Goal: Task Accomplishment & Management: Use online tool/utility

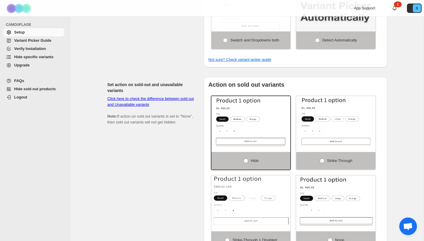
scroll to position [409, 0]
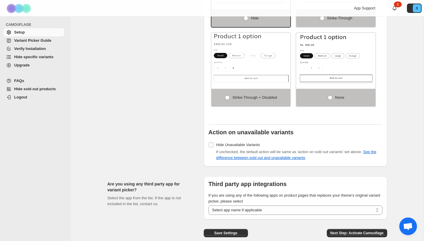
click at [36, 57] on span "Hide specific variants" at bounding box center [33, 57] width 39 height 4
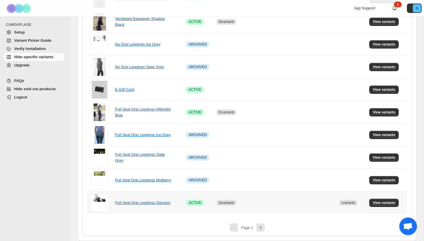
scroll to position [387, 0]
click at [262, 227] on icon "Next" at bounding box center [261, 228] width 6 height 6
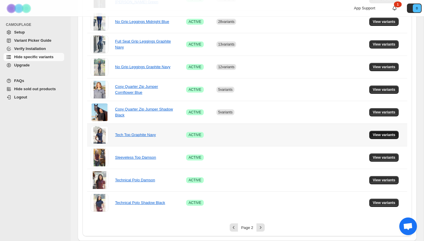
click at [375, 136] on span "View variants" at bounding box center [384, 135] width 23 height 5
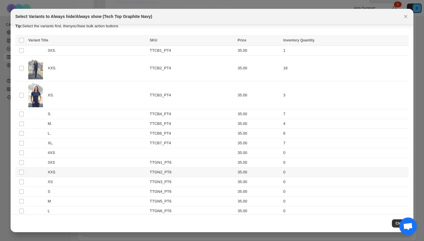
scroll to position [6, 0]
click at [21, 151] on span ":r7:" at bounding box center [21, 153] width 5 height 5
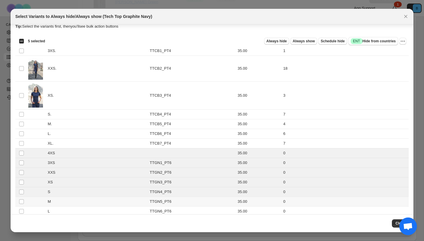
click at [21, 205] on td "Select product variant" at bounding box center [20, 202] width 11 height 10
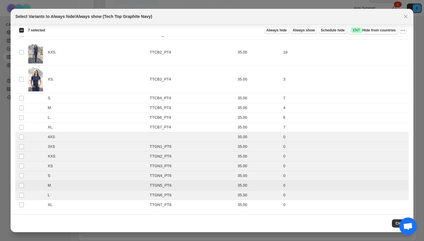
scroll to position [22, 0]
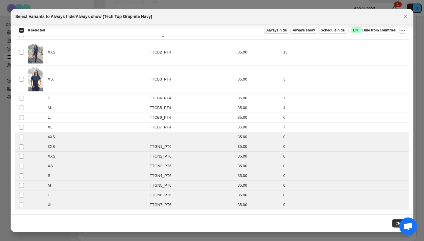
click at [280, 29] on span "Always hide" at bounding box center [276, 30] width 20 height 5
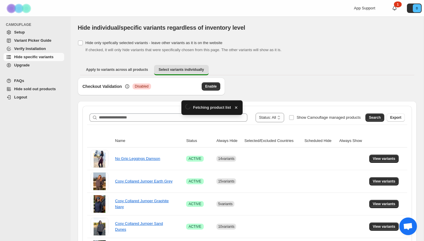
scroll to position [142, 0]
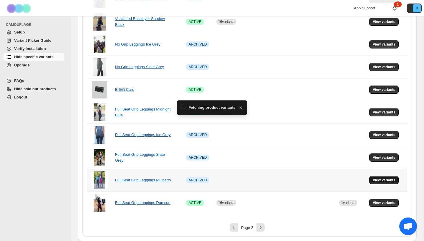
scroll to position [0, 0]
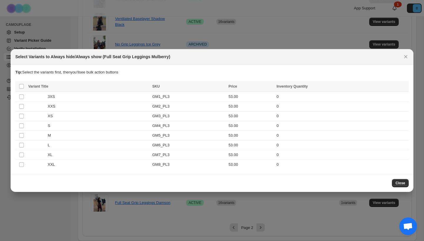
click at [396, 183] on span "Close" at bounding box center [400, 183] width 10 height 5
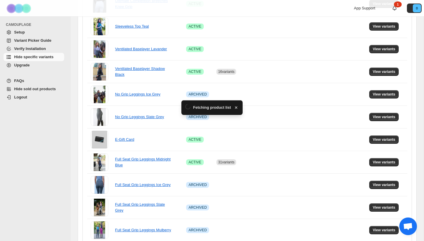
scroll to position [387, 0]
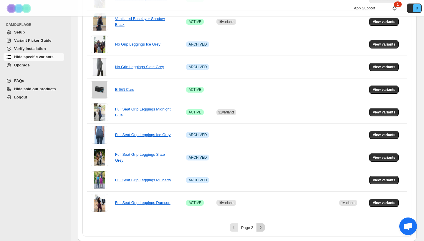
click at [260, 229] on icon "Next" at bounding box center [260, 227] width 1 height 3
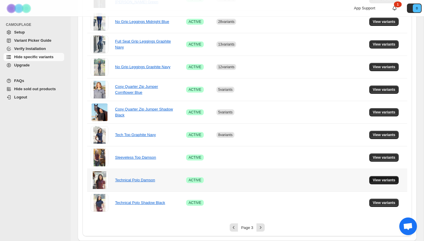
click at [383, 182] on span "View variants" at bounding box center [384, 180] width 23 height 5
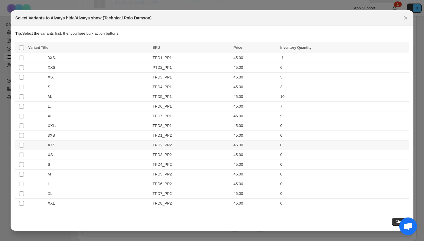
scroll to position [0, 0]
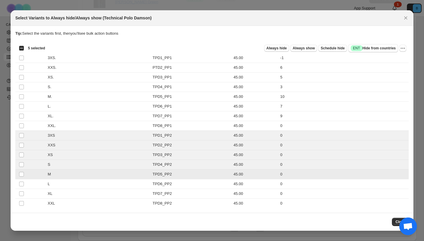
click at [21, 179] on td "Select product variant" at bounding box center [20, 175] width 11 height 10
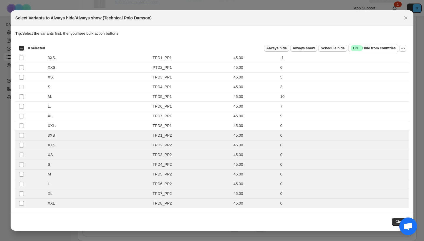
click at [275, 49] on span "Always hide" at bounding box center [276, 48] width 20 height 5
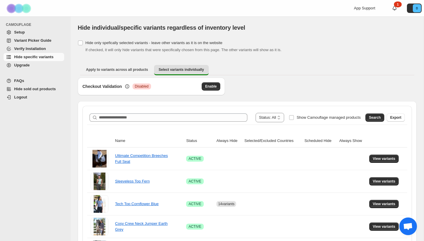
scroll to position [387, 0]
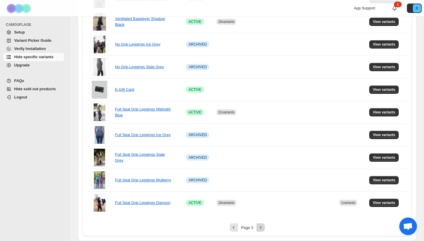
click at [258, 228] on button "Next" at bounding box center [260, 228] width 8 height 8
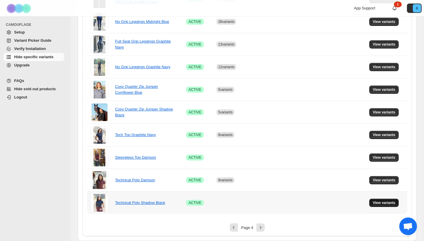
click at [378, 204] on span "View variants" at bounding box center [384, 203] width 23 height 5
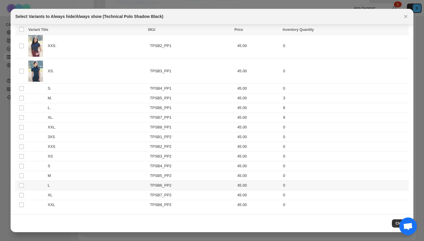
scroll to position [29, 0]
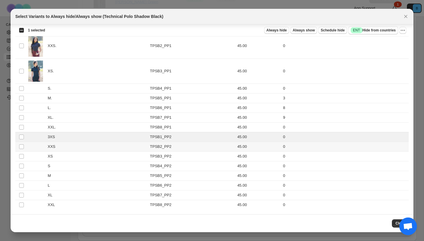
click at [21, 152] on td "Select product variant" at bounding box center [20, 147] width 11 height 10
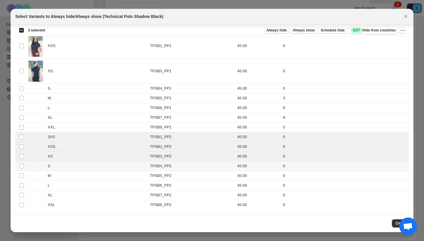
click at [23, 163] on td "Select product variant" at bounding box center [20, 166] width 11 height 10
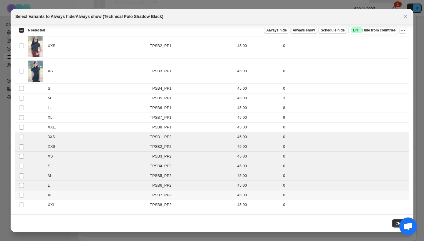
click at [21, 191] on td "Select product variant" at bounding box center [20, 196] width 11 height 10
click at [21, 201] on td "Select product variant" at bounding box center [20, 205] width 11 height 10
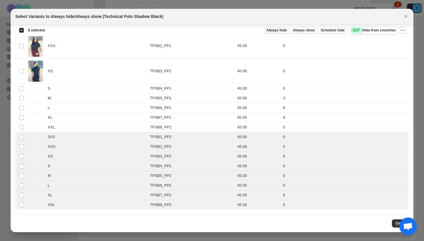
click at [279, 29] on span "Always hide" at bounding box center [276, 30] width 20 height 5
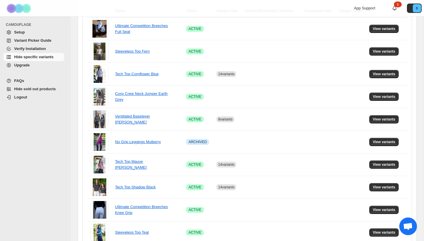
scroll to position [387, 0]
